Goal: Task Accomplishment & Management: Manage account settings

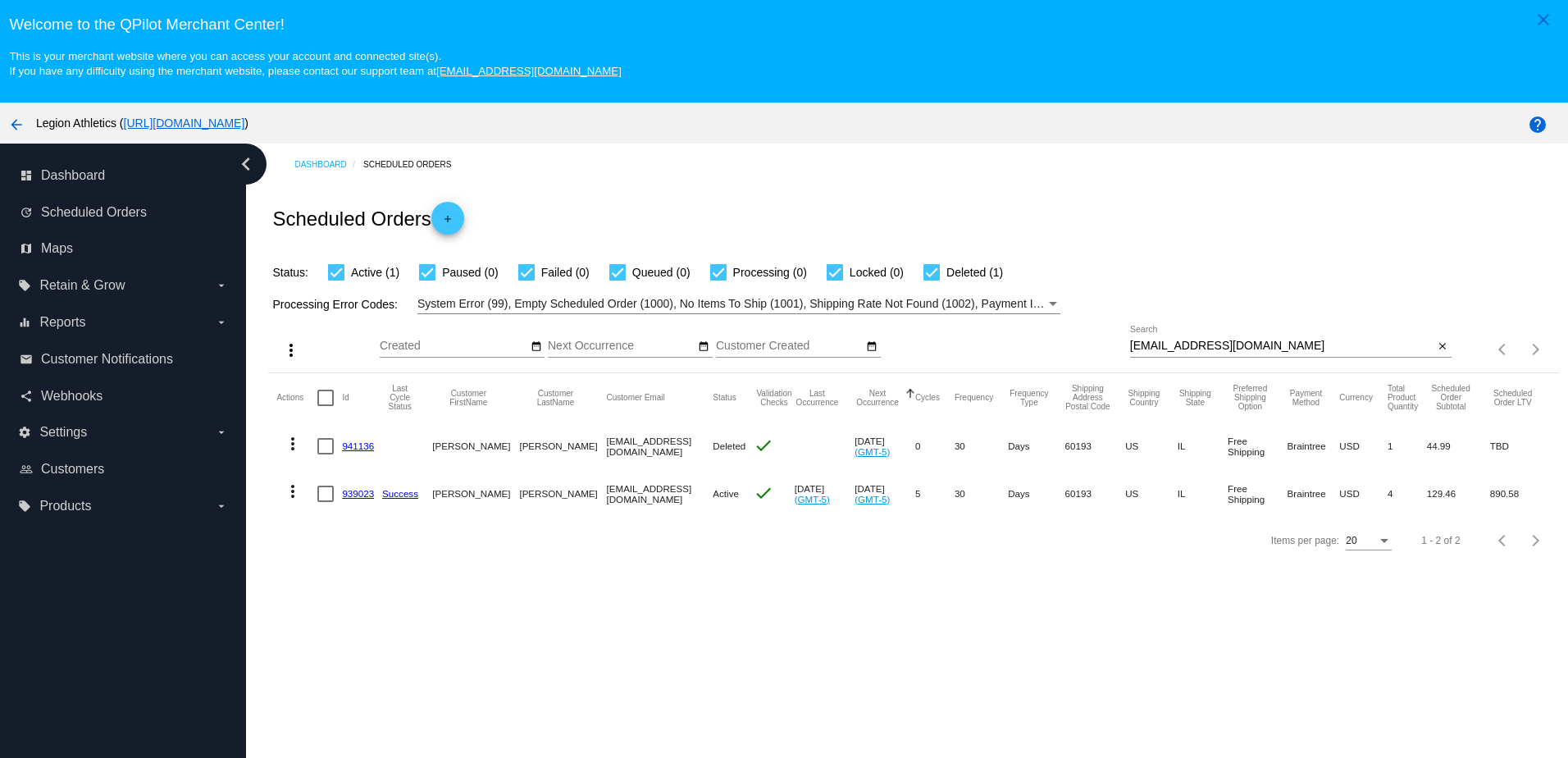
click at [357, 496] on link "939023" at bounding box center [358, 493] width 32 height 11
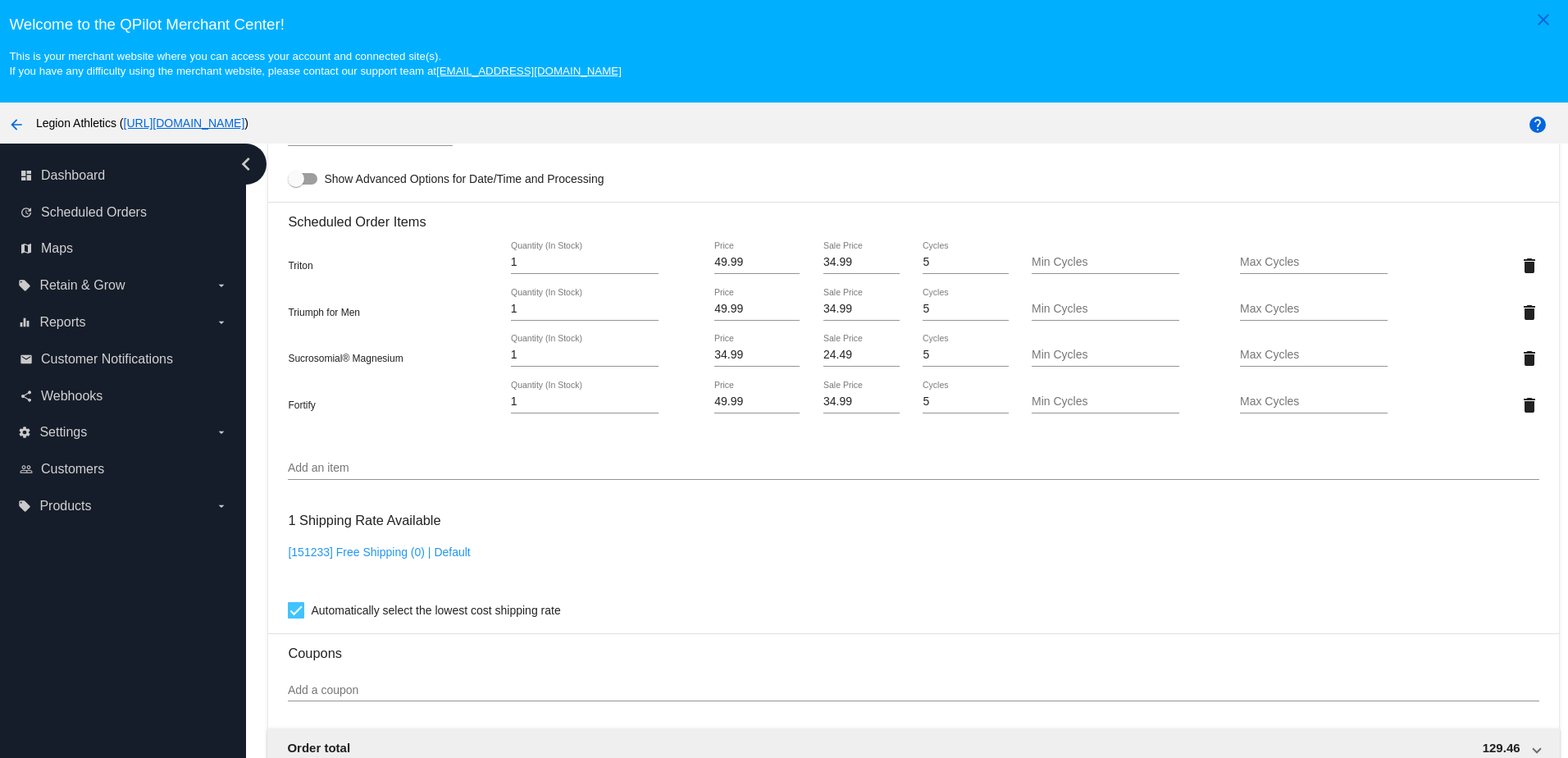
scroll to position [1230, 0]
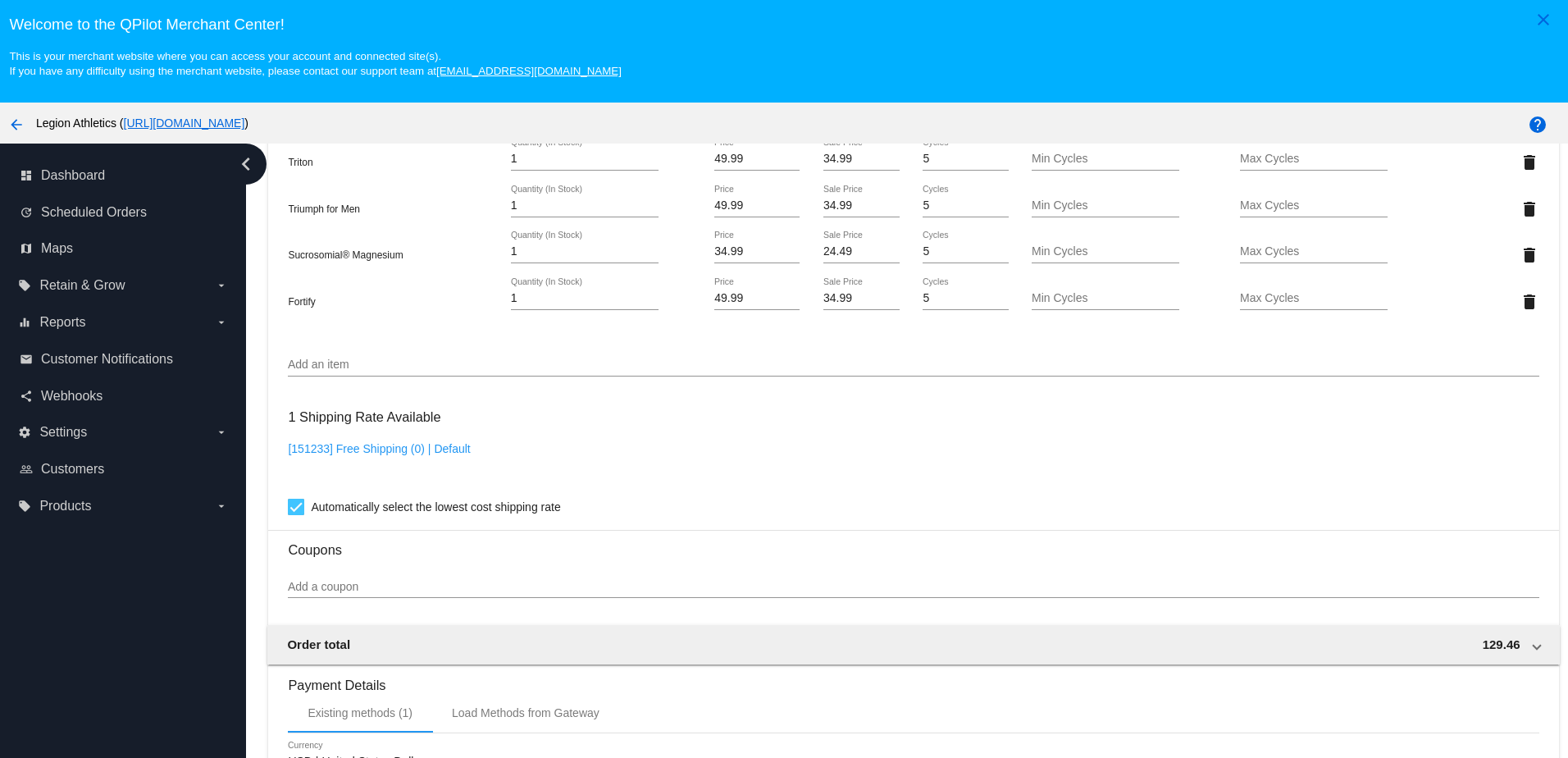
click at [375, 371] on input "Add an item" at bounding box center [913, 365] width 1250 height 13
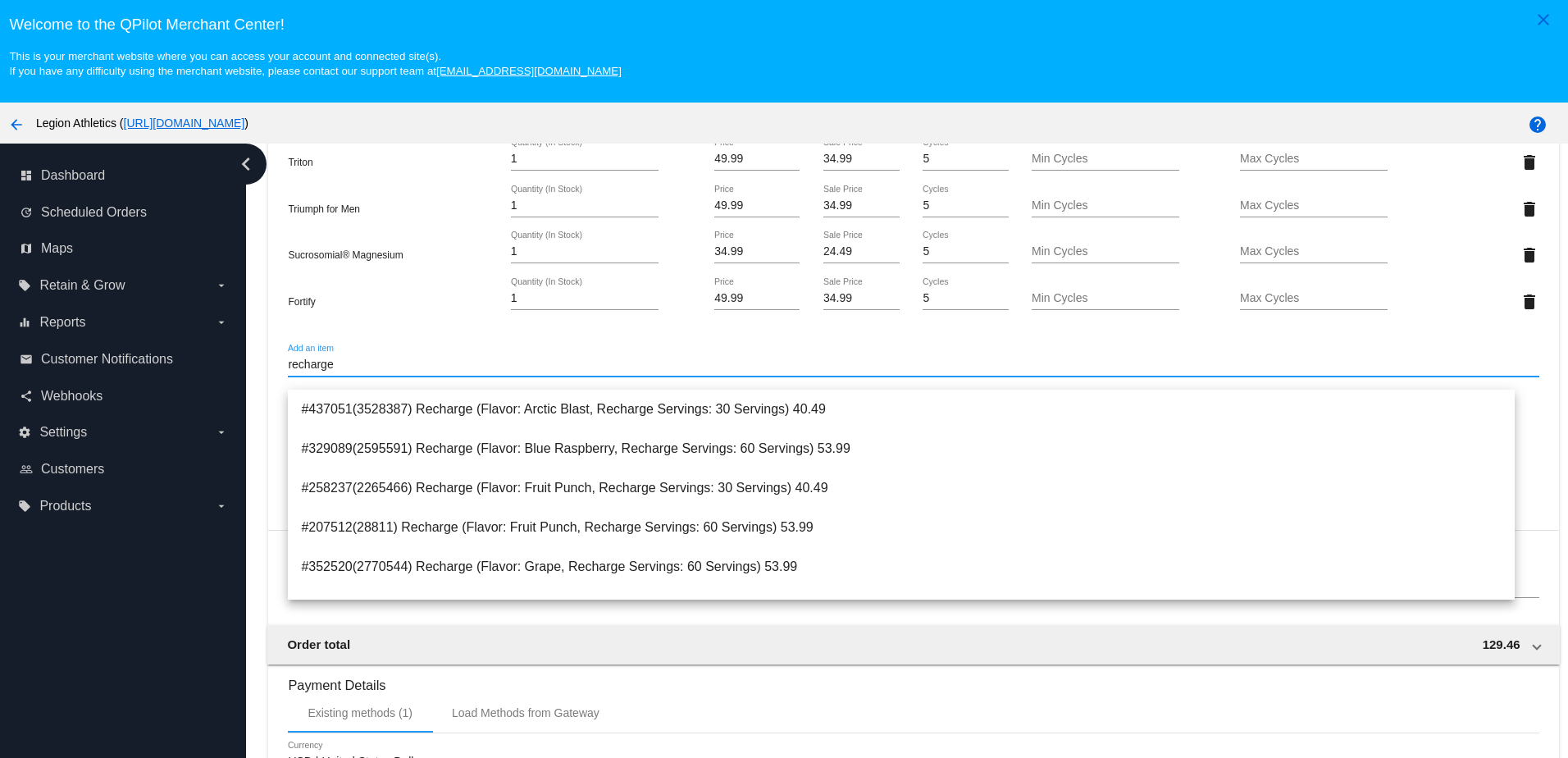
click at [352, 337] on div "Triton 1 Quantity (In Stock) 49.99 Price 34.99 Sale Price 5 Cycles Min Cycles M…" at bounding box center [913, 231] width 1250 height 210
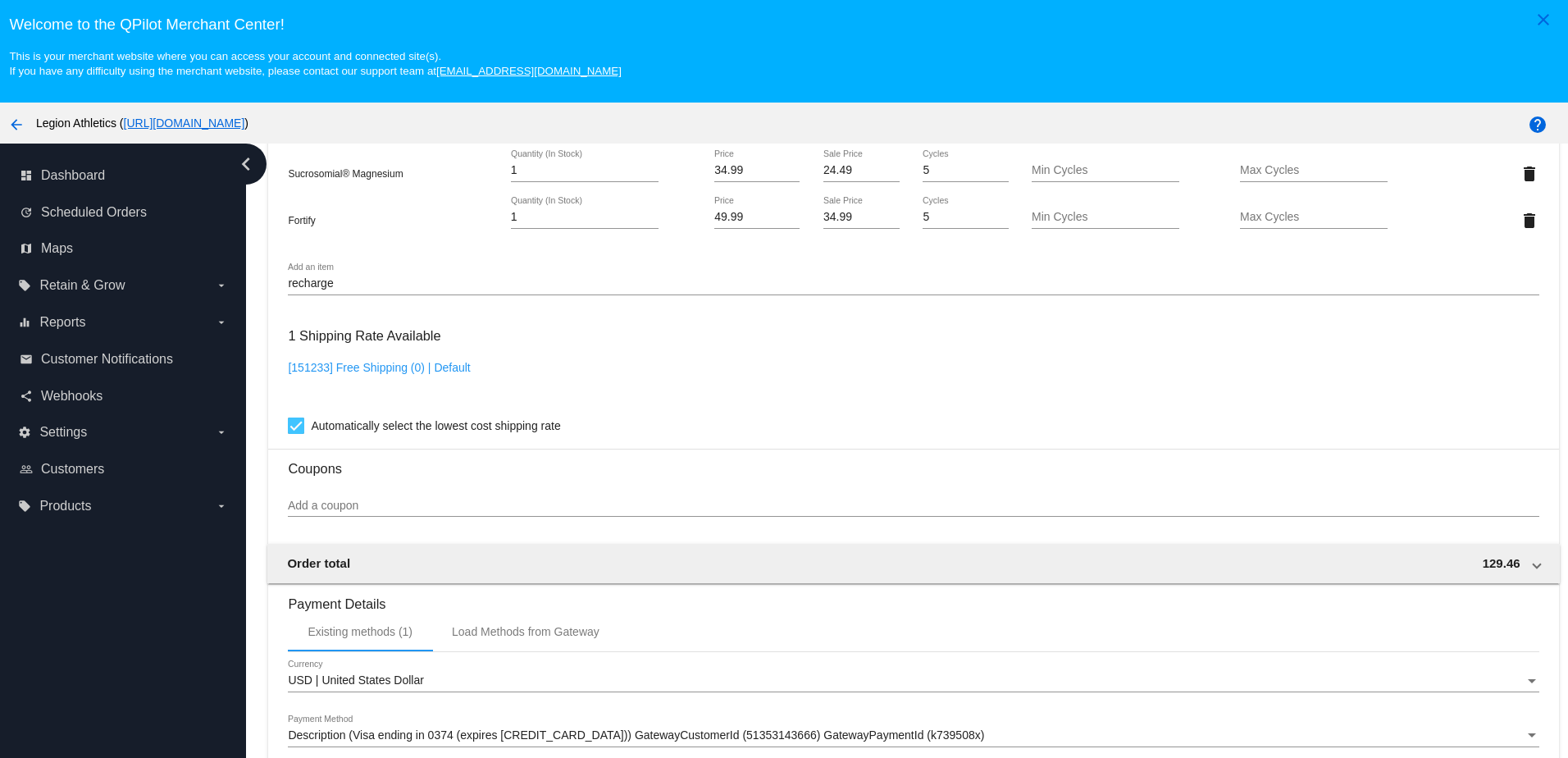
scroll to position [1312, 0]
click at [396, 290] on input "recharge" at bounding box center [913, 283] width 1250 height 13
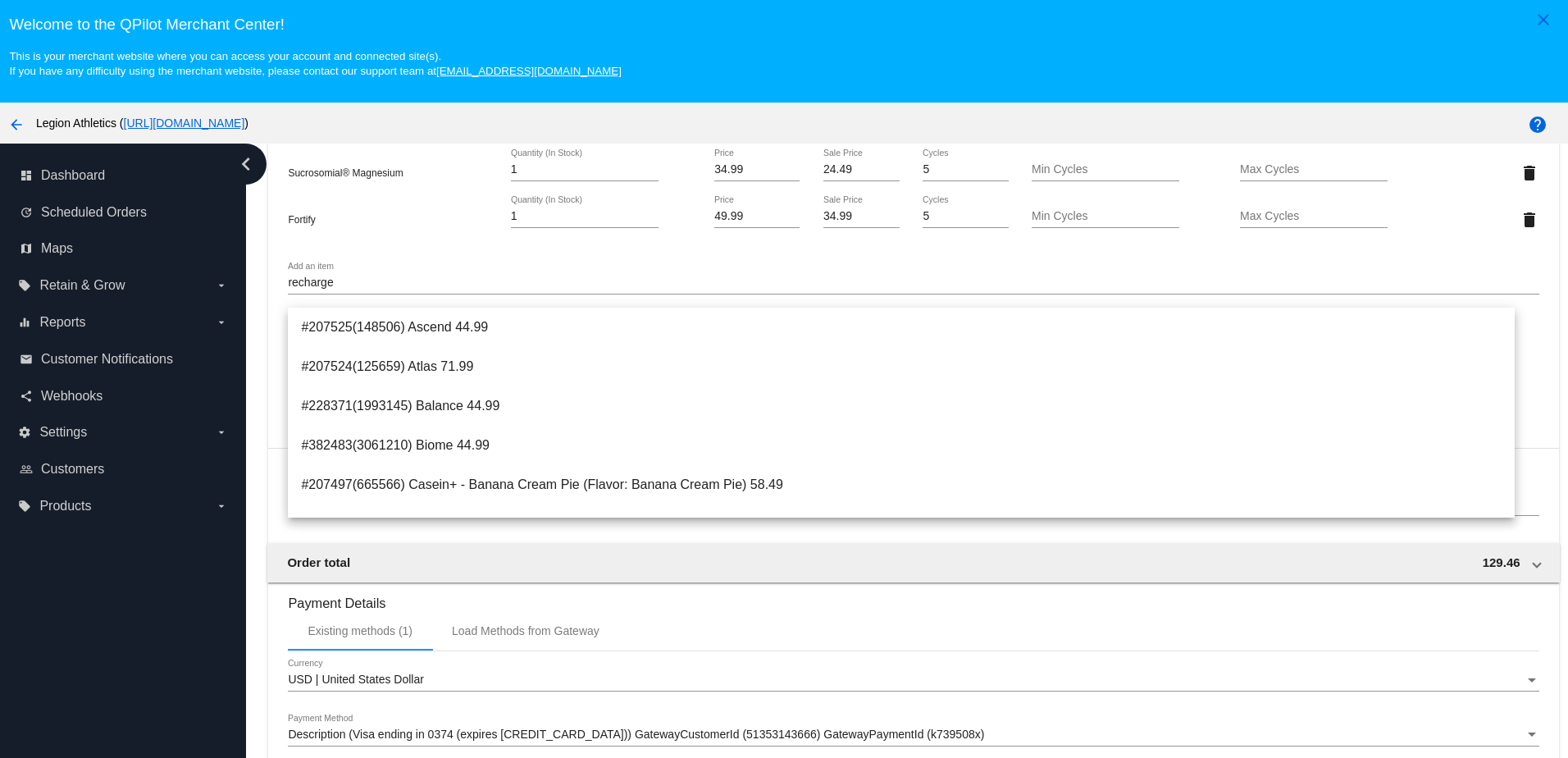
click at [389, 290] on input "recharge" at bounding box center [913, 283] width 1250 height 13
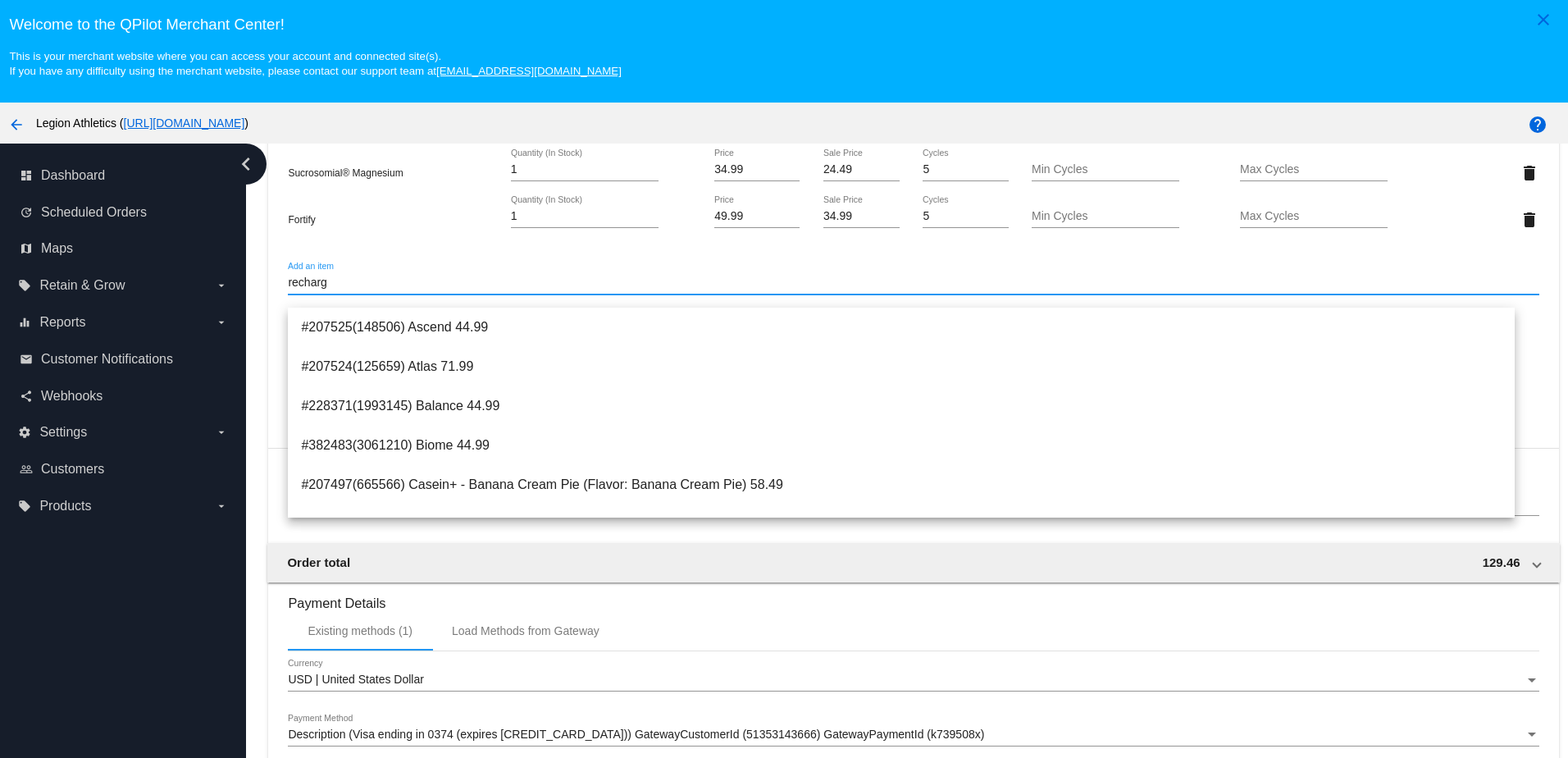
type input "recharge"
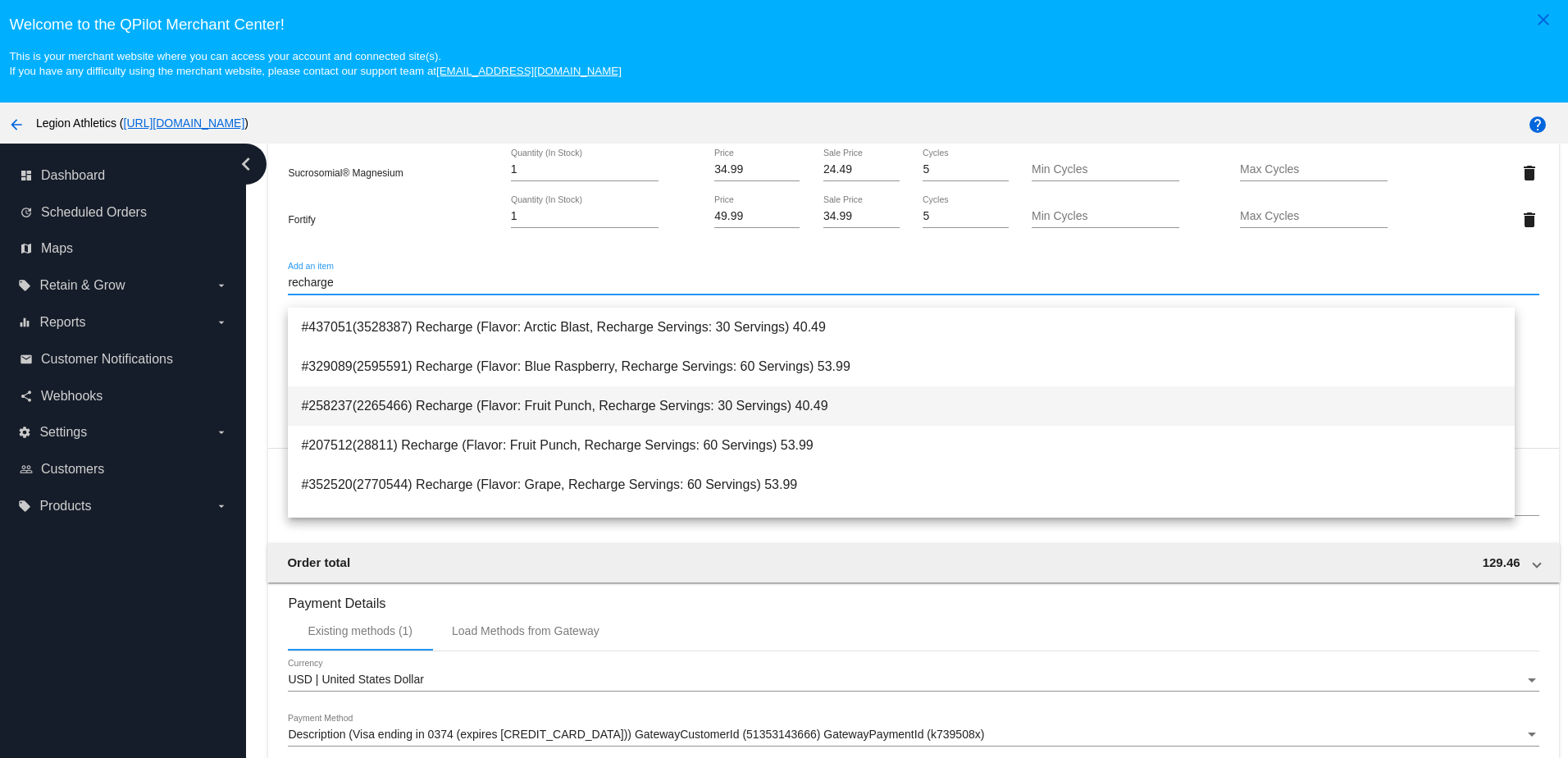
click at [417, 406] on span "#258237(2265466) Recharge (Flavor: Fruit Punch, Recharge Servings: 30 Servings)…" at bounding box center [901, 406] width 1200 height 40
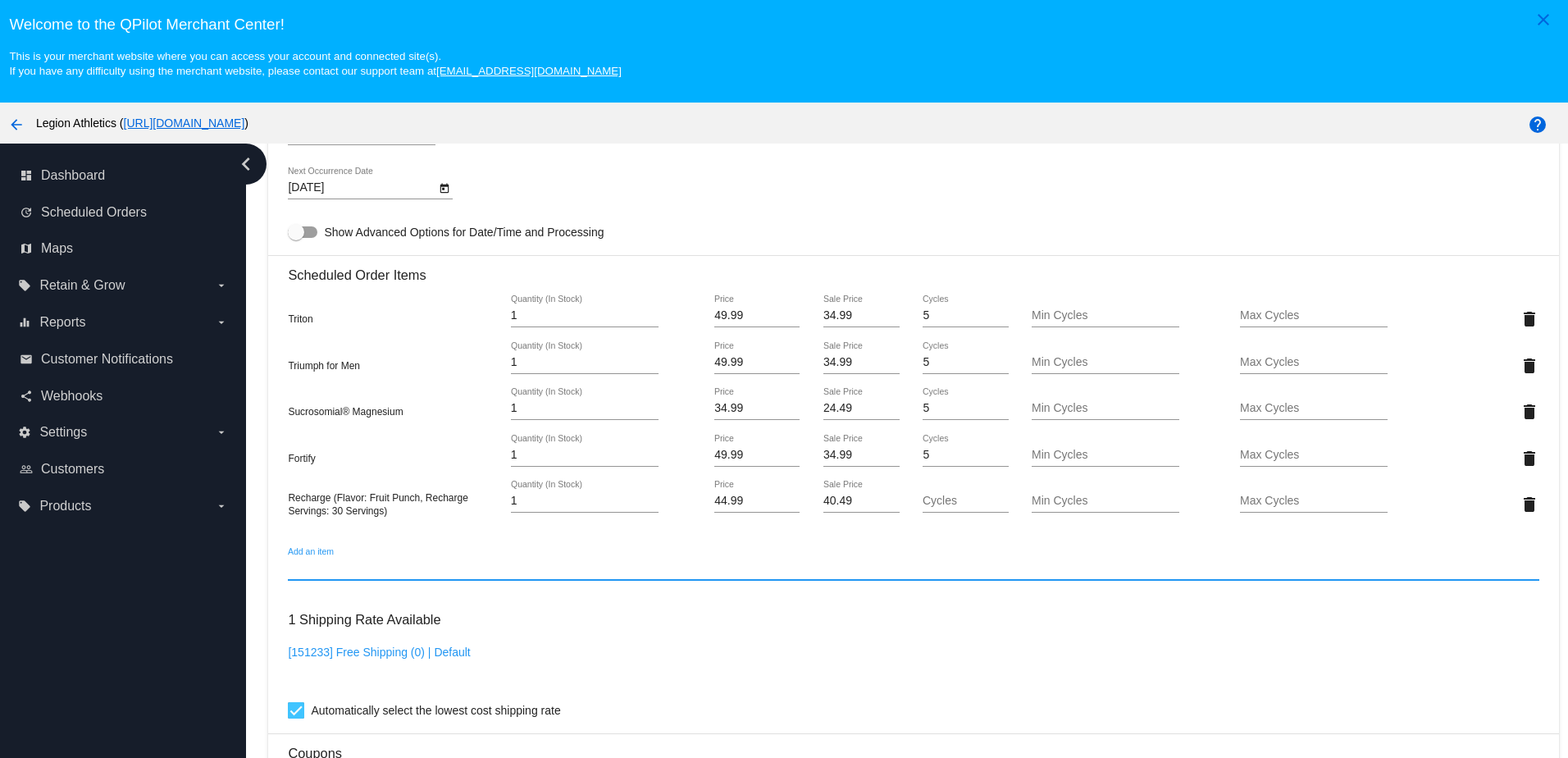
scroll to position [1066, 0]
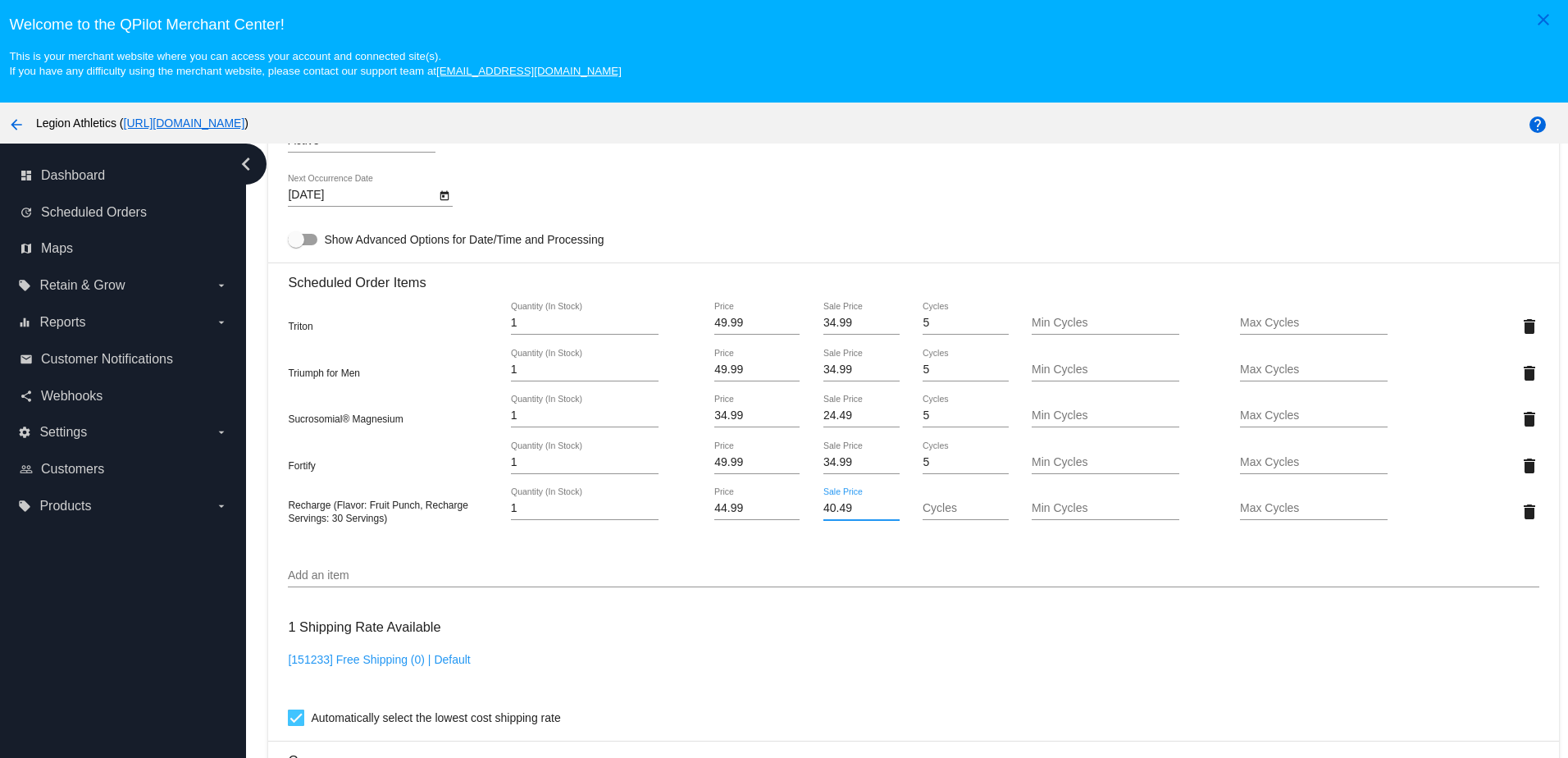
drag, startPoint x: 824, startPoint y: 523, endPoint x: 806, endPoint y: 519, distance: 18.4
click at [809, 519] on div "40.49 Sale Price" at bounding box center [861, 511] width 104 height 47
type input "31.49"
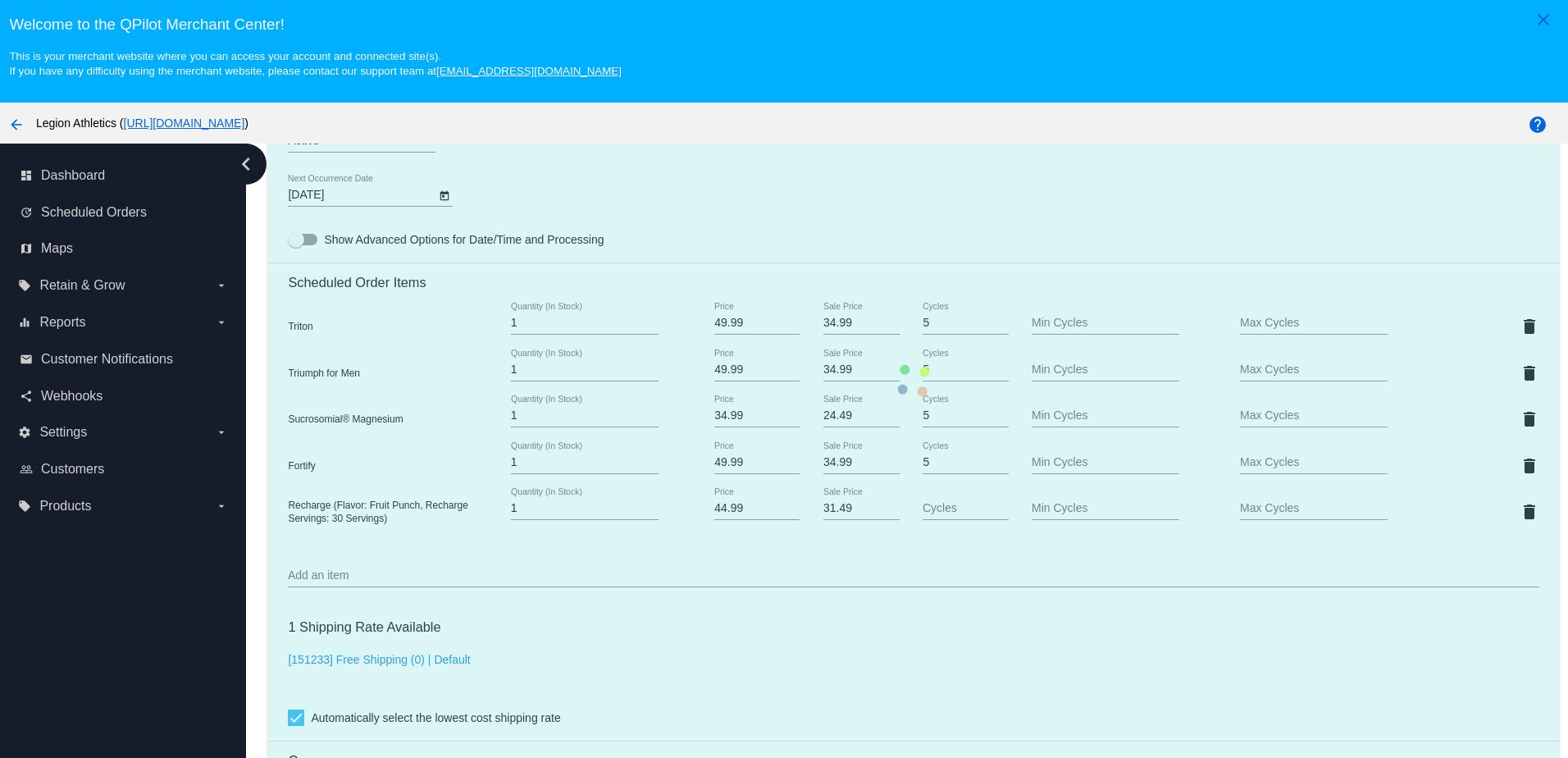
click at [796, 562] on mat-card "Customer 6706410: [PERSON_NAME] [EMAIL_ADDRESS][DOMAIN_NAME] Customer Shipping …" at bounding box center [913, 381] width 1290 height 1825
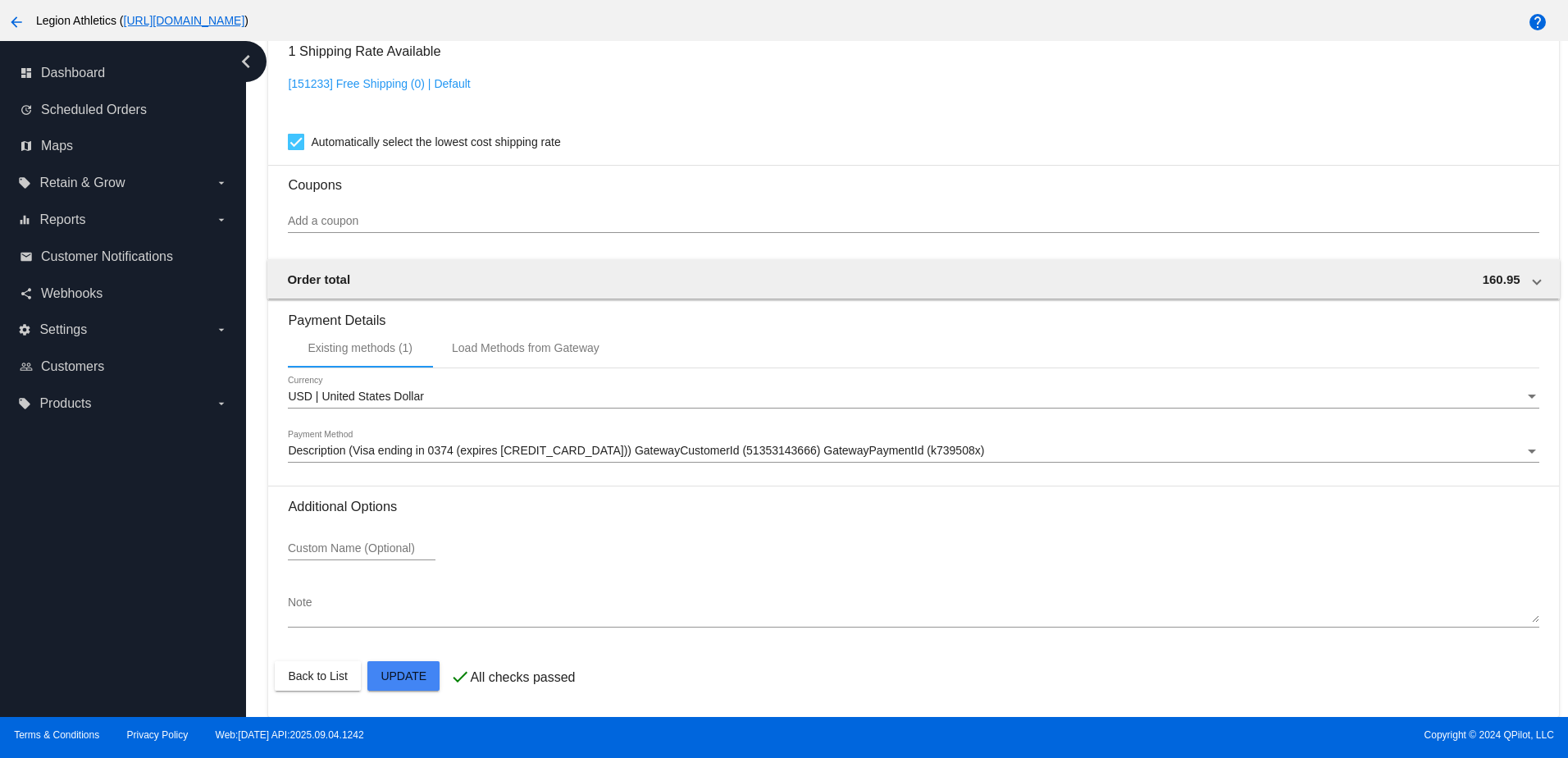
scroll to position [105, 0]
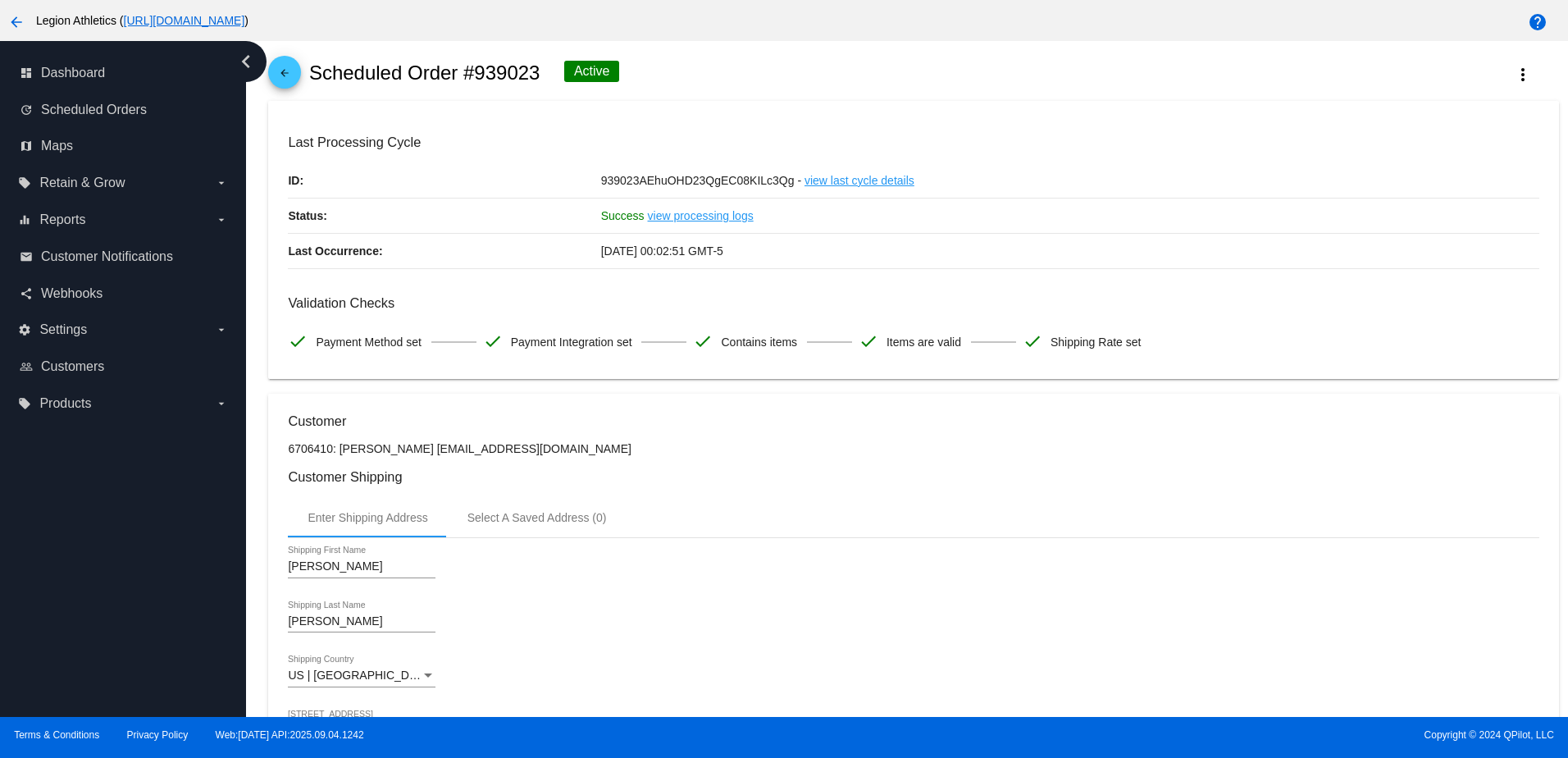
scroll to position [0, 0]
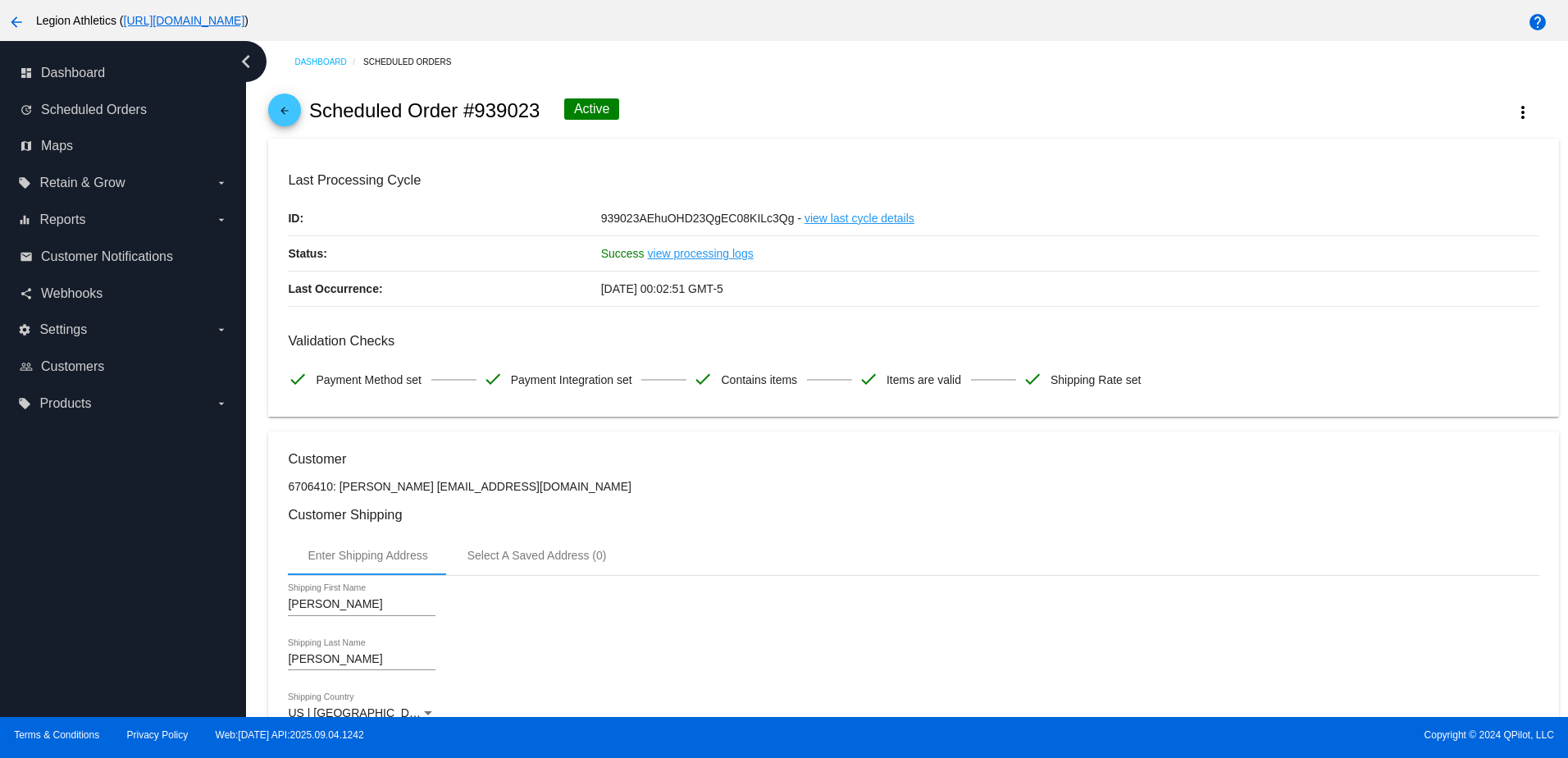
click at [293, 115] on mat-icon "arrow_back" at bounding box center [284, 115] width 19 height 19
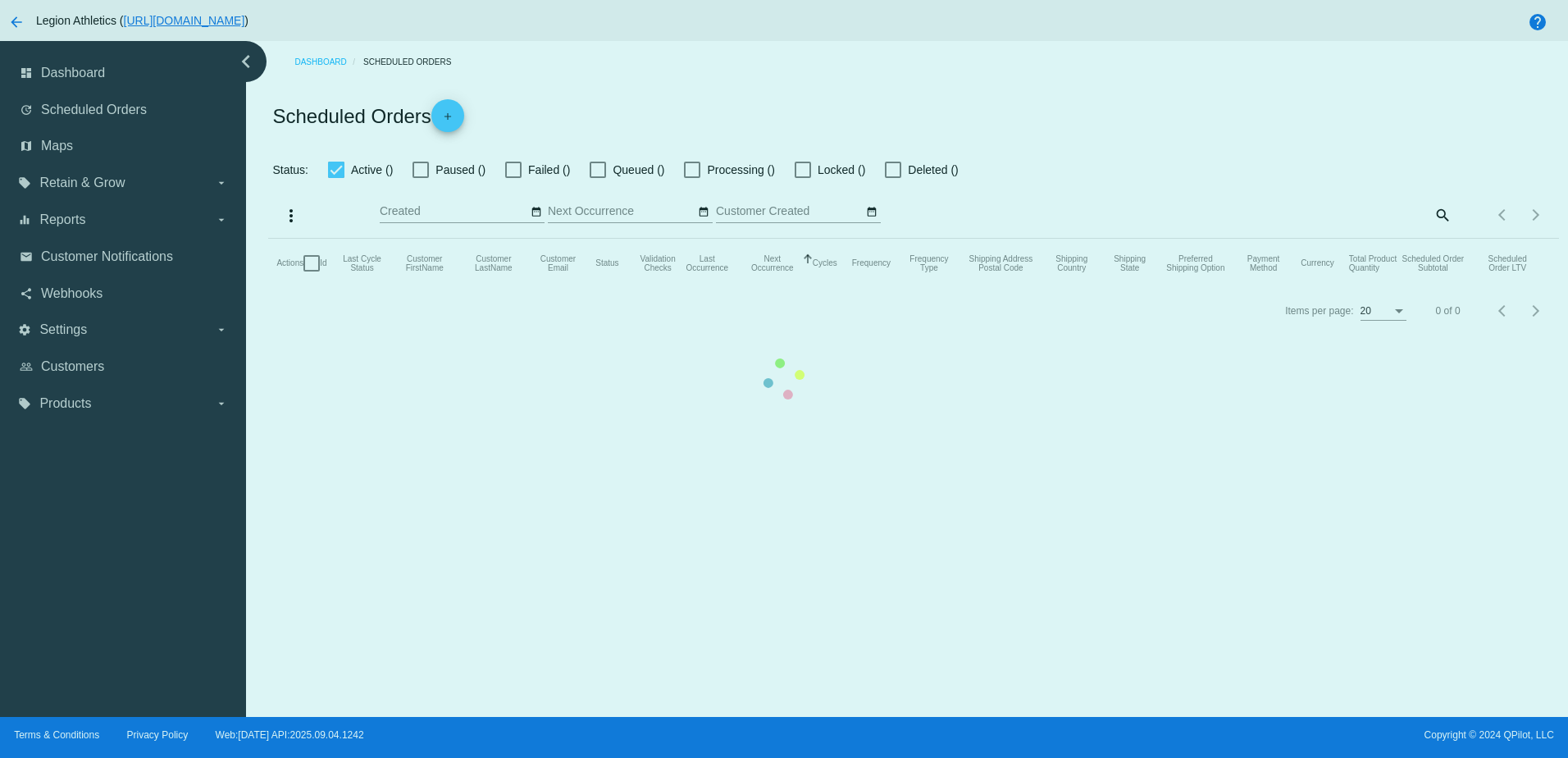
checkbox input "true"
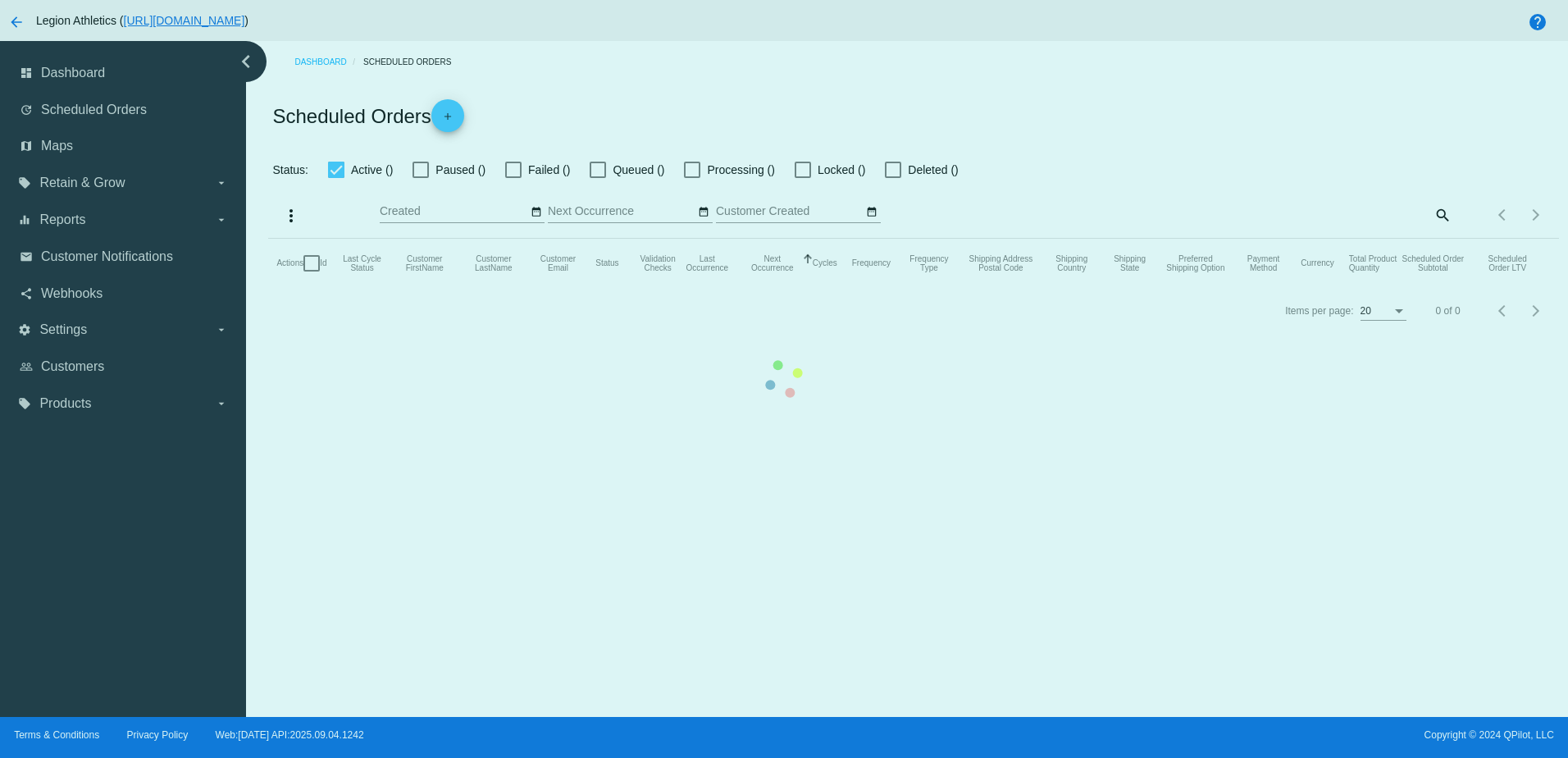
checkbox input "true"
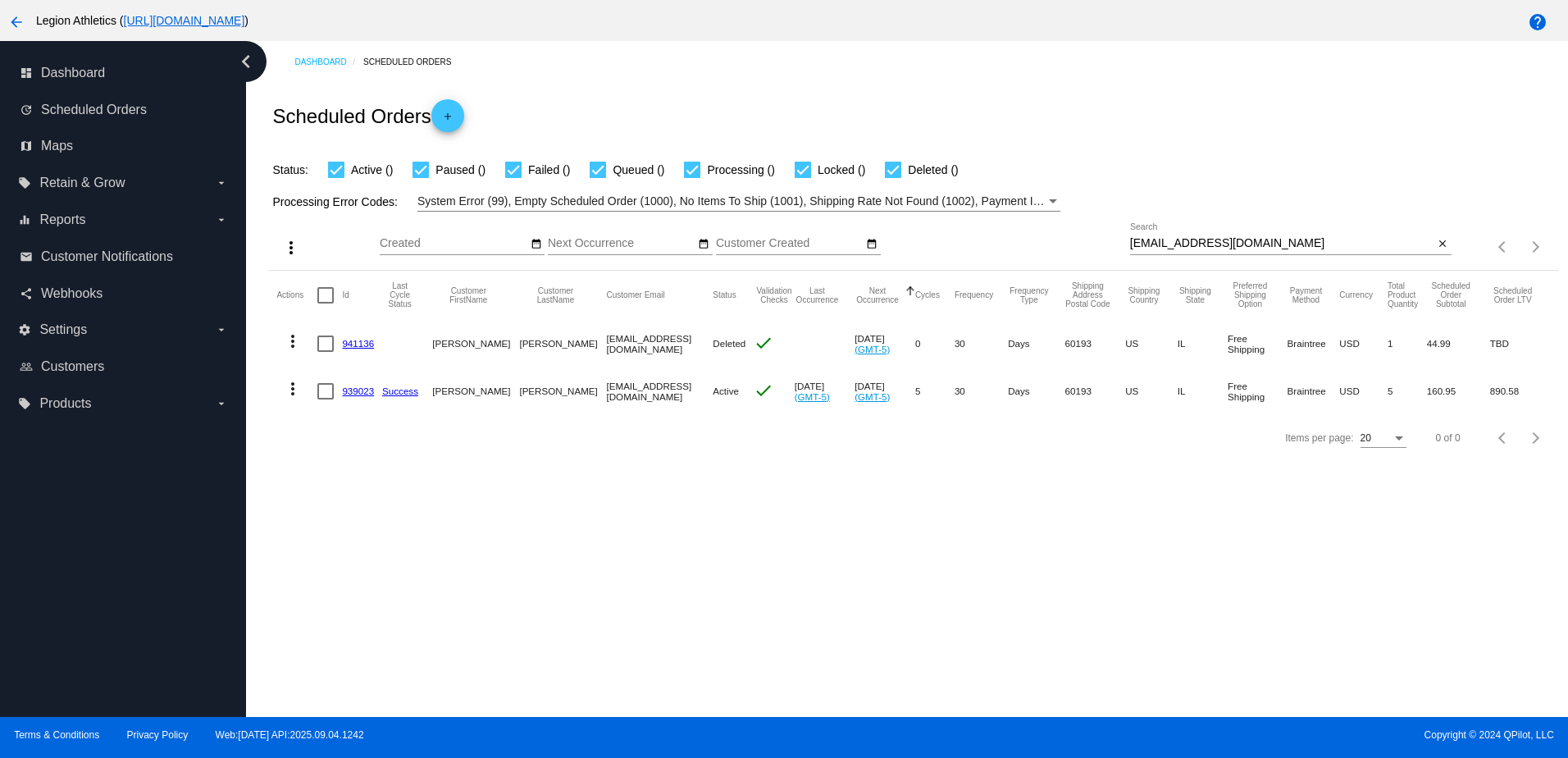
click at [353, 395] on link "939023" at bounding box center [358, 390] width 32 height 11
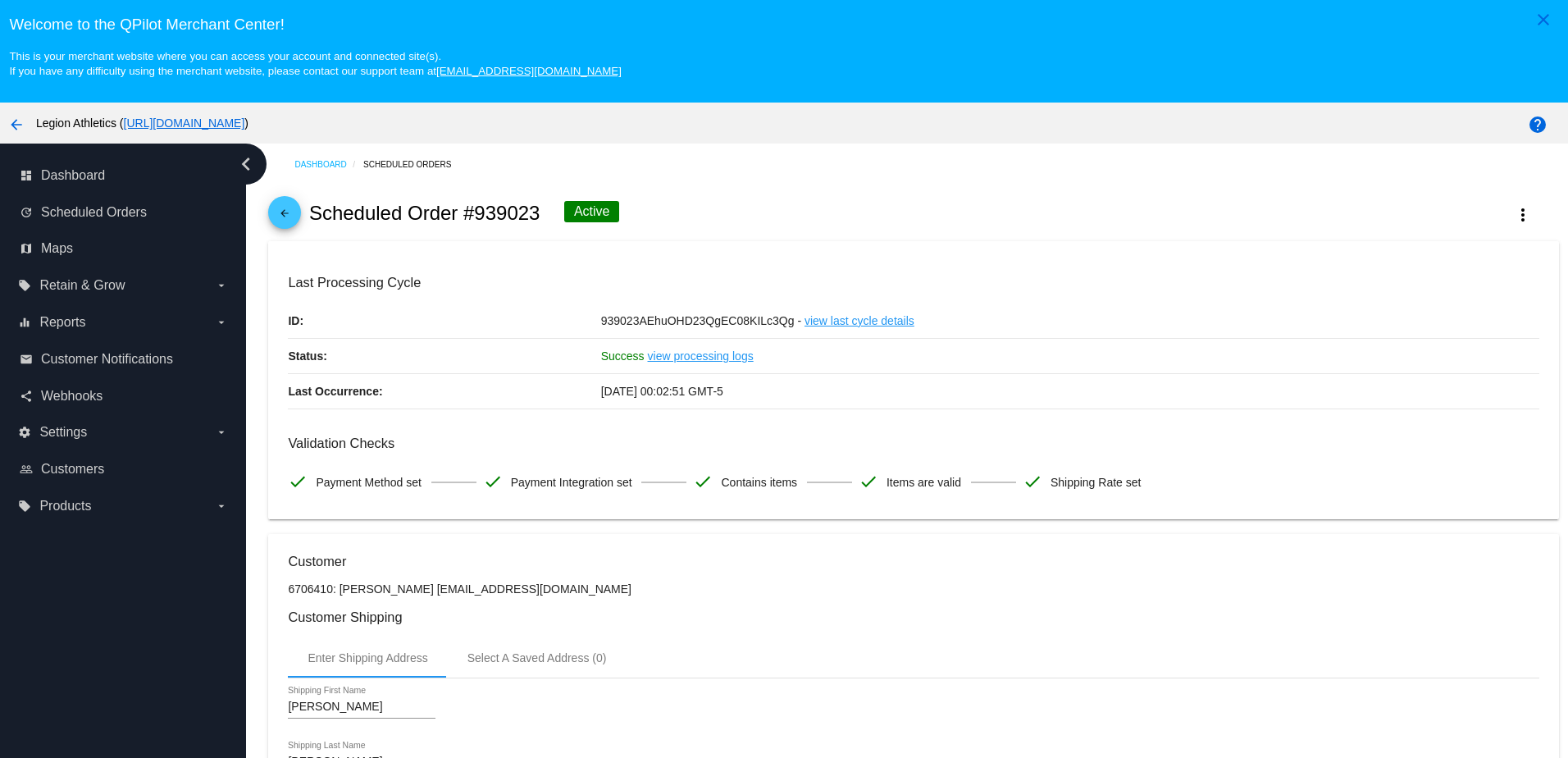
click at [292, 223] on mat-icon "arrow_back" at bounding box center [284, 217] width 19 height 19
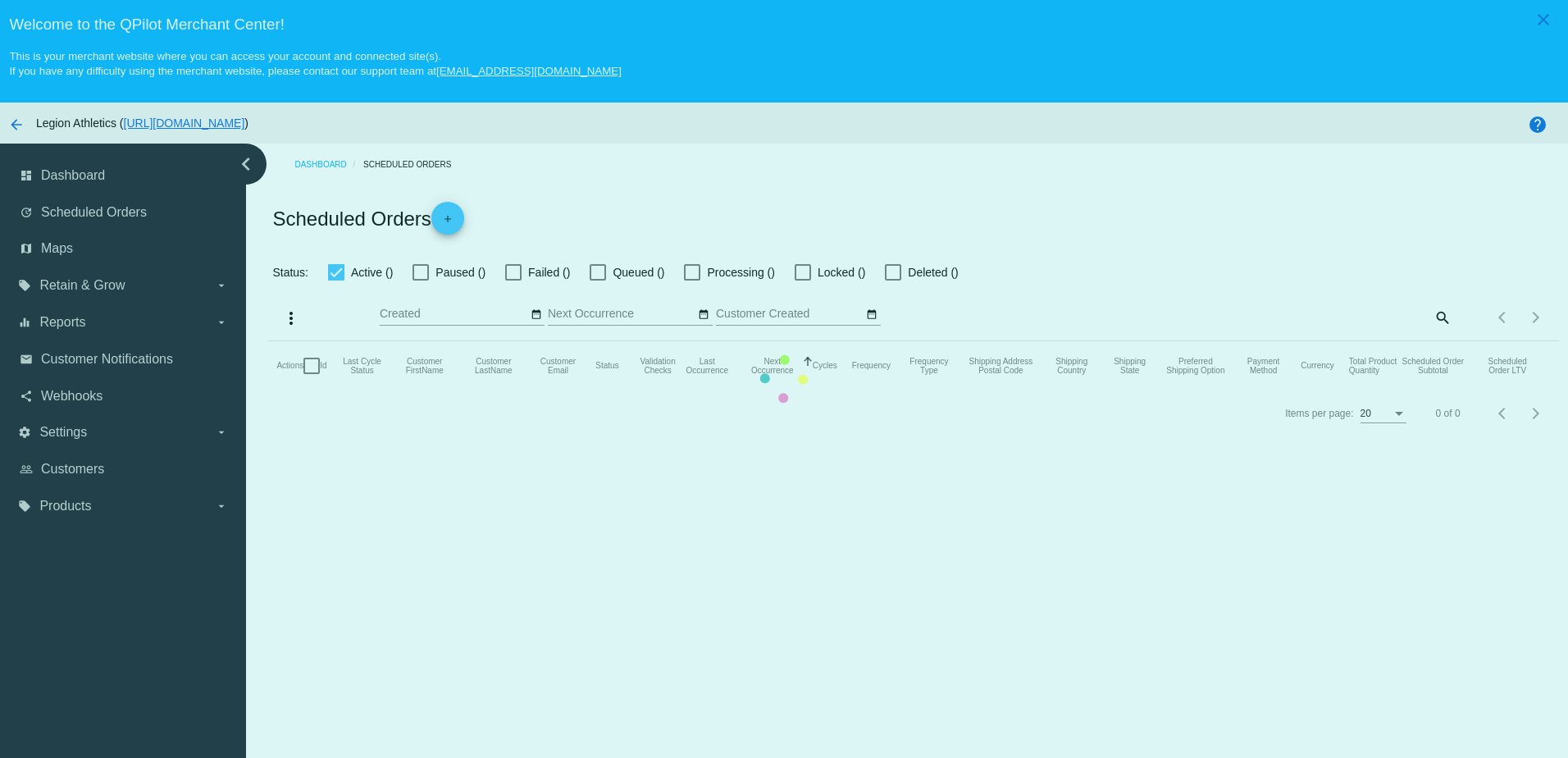
checkbox input "true"
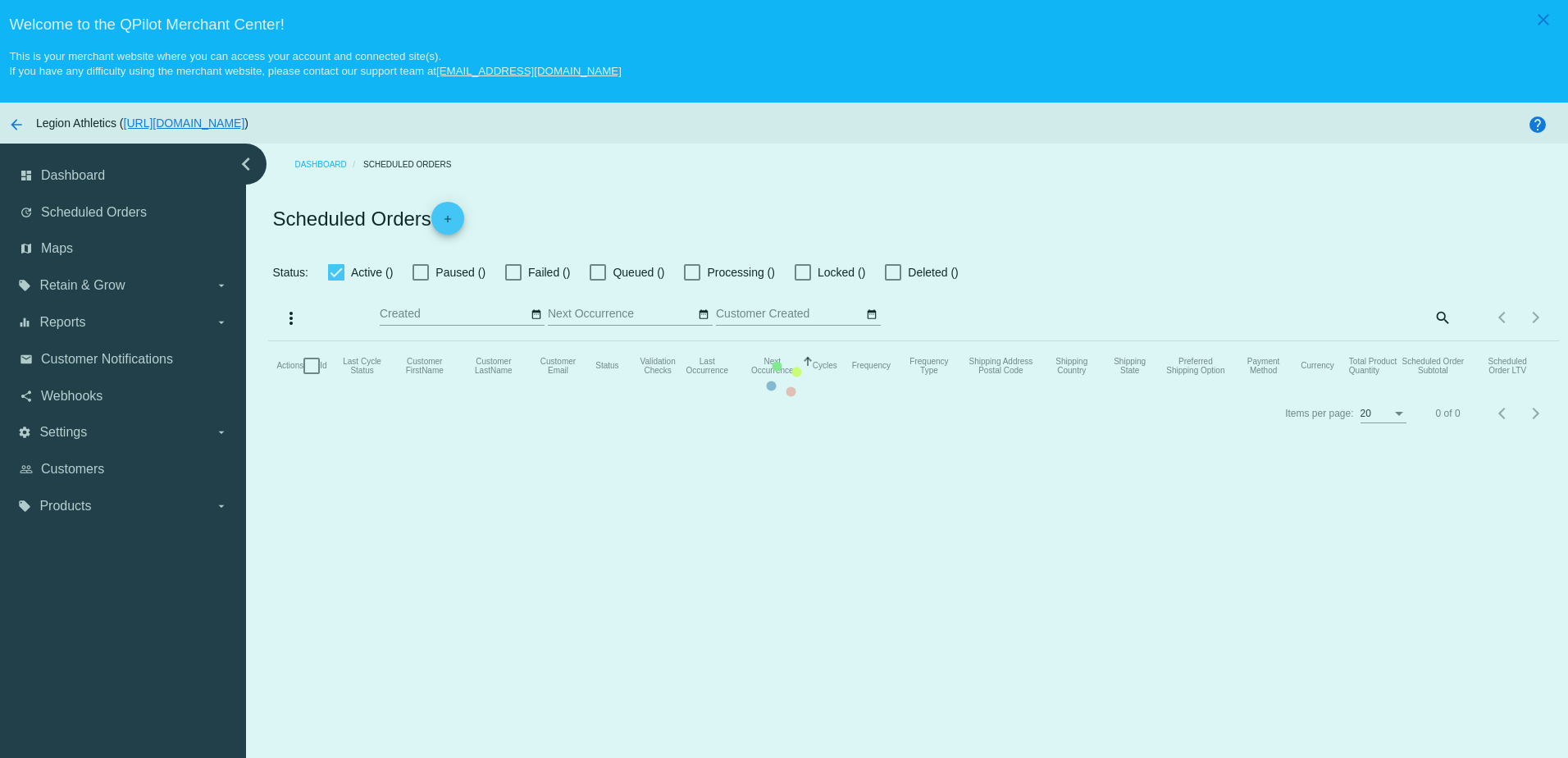
checkbox input "true"
